Goal: Information Seeking & Learning: Understand process/instructions

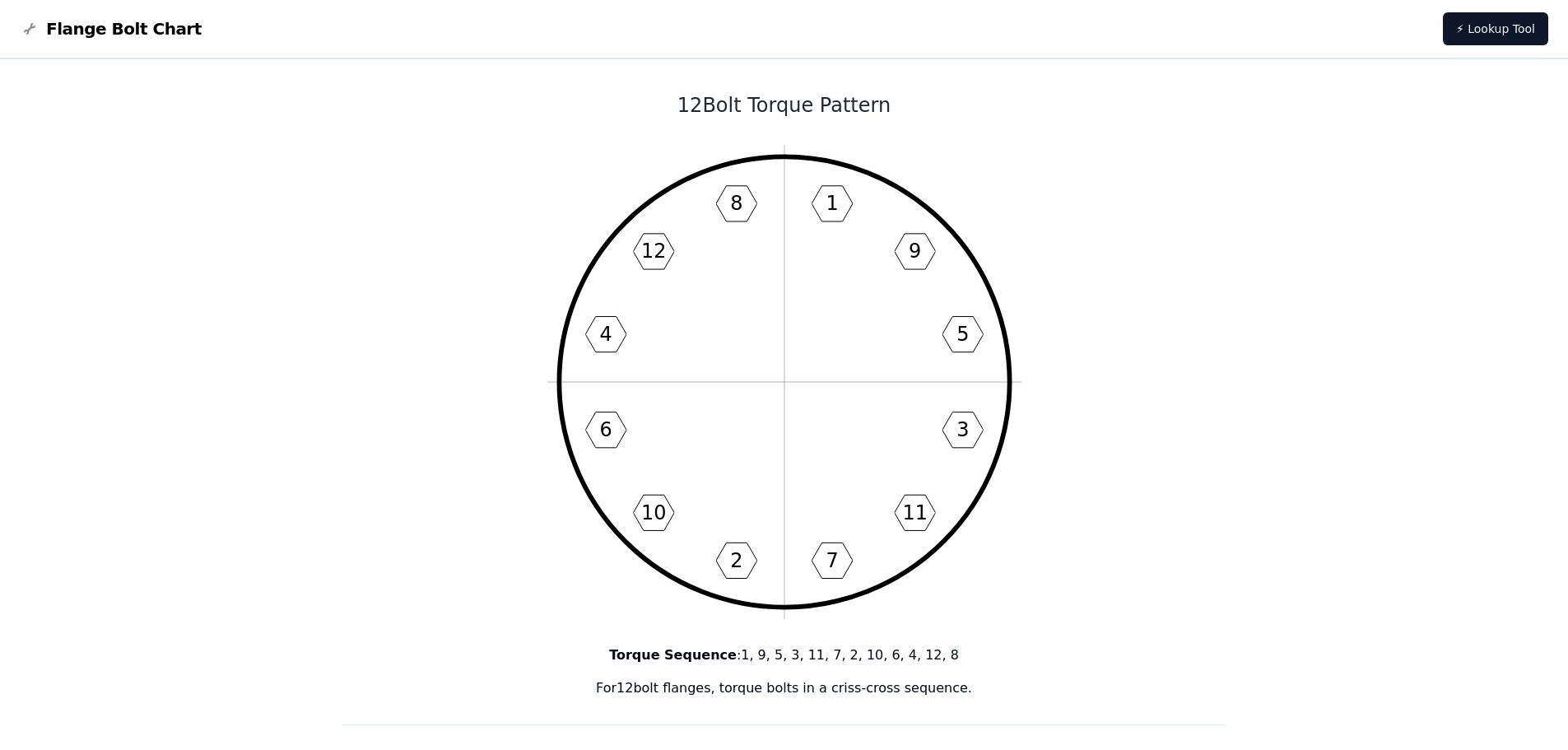
click at [35, 28] on img at bounding box center [29, 29] width 19 height 19
click at [782, 211] on icon "1 9 5 3 11 7 2 10 6 4 12 8" at bounding box center [784, 383] width 475 height 475
drag, startPoint x: 789, startPoint y: 202, endPoint x: 853, endPoint y: 578, distance: 381.4
click at [853, 578] on icon "1 9 5 3 11 7 2 10 6 4 12 8" at bounding box center [784, 383] width 475 height 475
